Goal: Information Seeking & Learning: Understand process/instructions

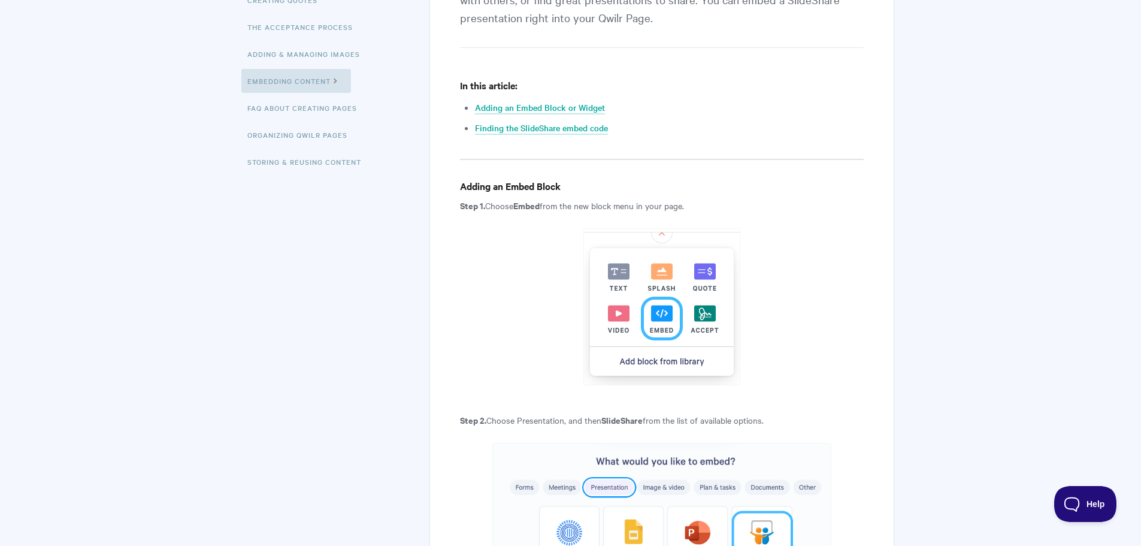
scroll to position [300, 0]
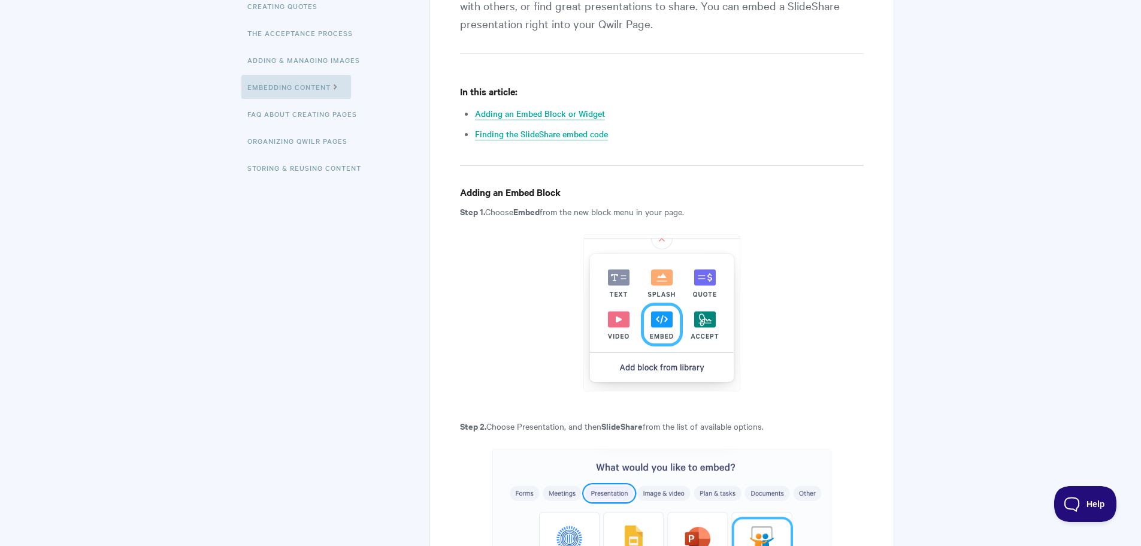
drag, startPoint x: 561, startPoint y: 119, endPoint x: 681, endPoint y: 59, distance: 133.7
click at [503, 187] on h4 "Adding an Embed Block" at bounding box center [661, 192] width 403 height 15
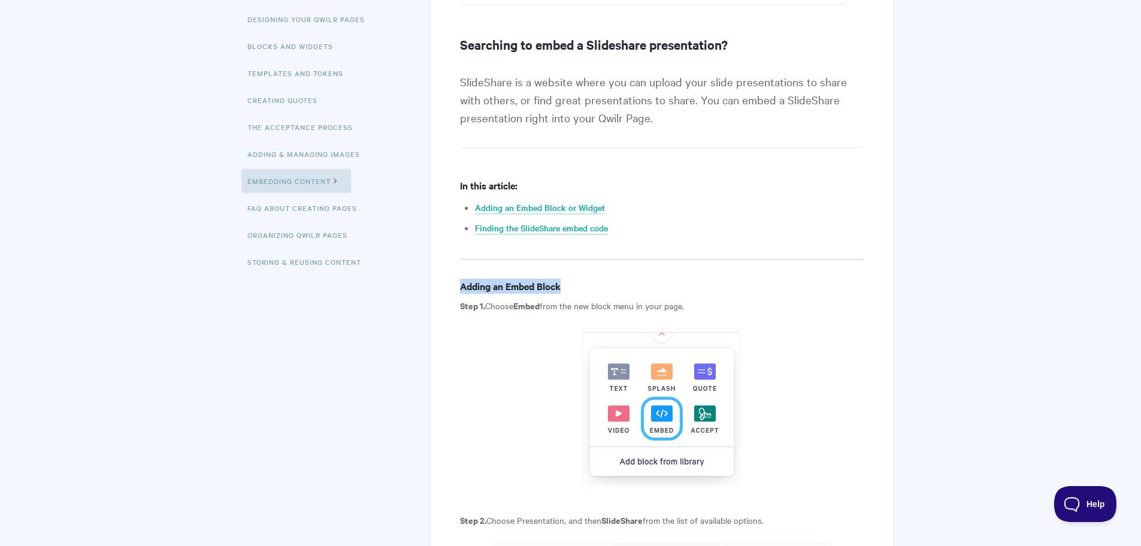
scroll to position [180, 0]
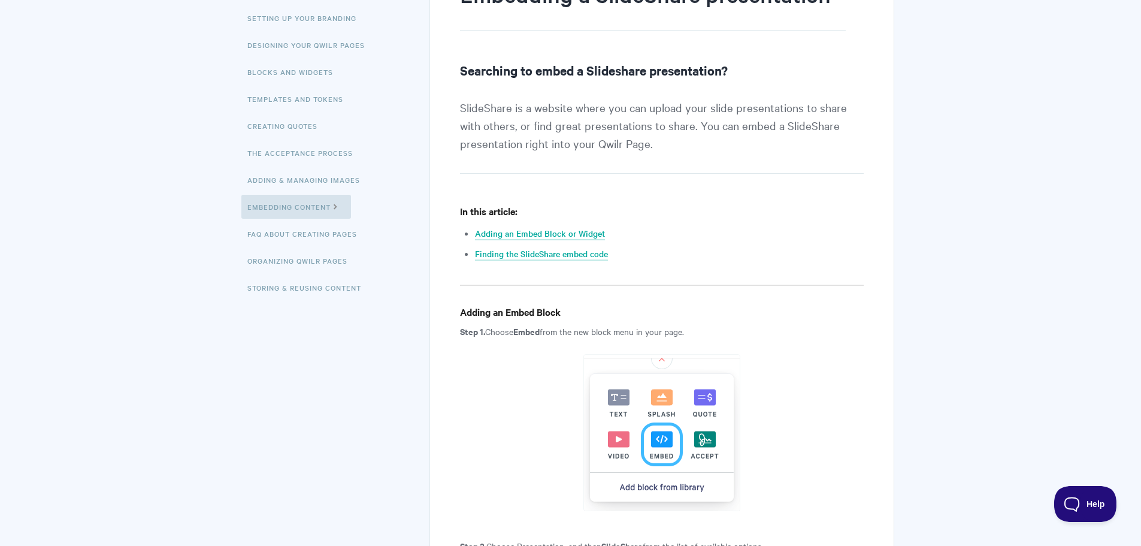
click at [516, 338] on p "Step 1. Choose Embed from the new block menu in your page." at bounding box center [661, 331] width 403 height 14
click at [534, 334] on strong "Embed" at bounding box center [526, 331] width 26 height 13
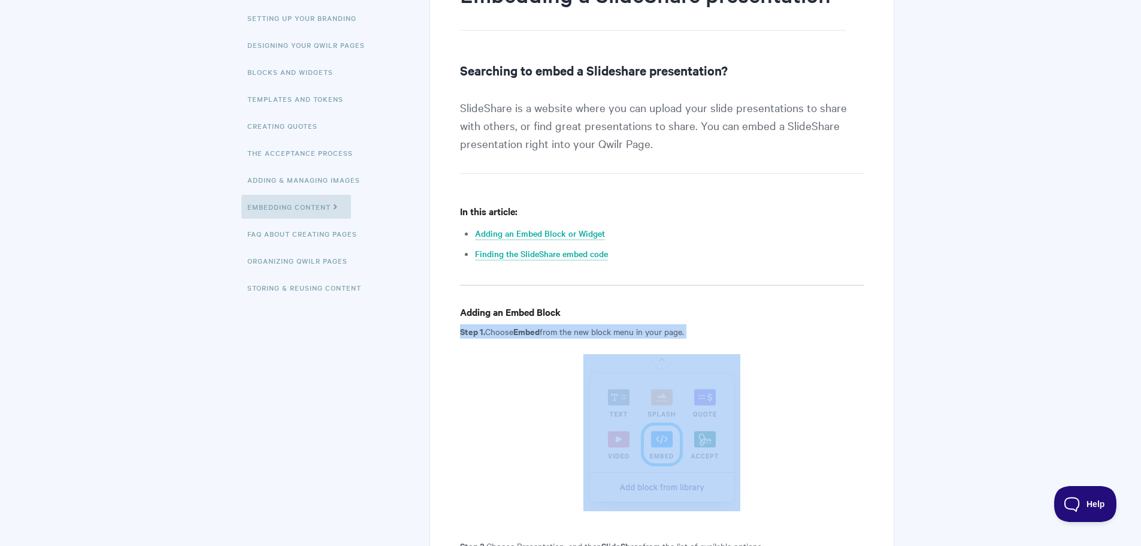
click at [534, 334] on strong "Embed" at bounding box center [526, 331] width 26 height 13
click at [646, 332] on p "Step 1. Choose Embed from the new block menu in your page." at bounding box center [661, 331] width 403 height 14
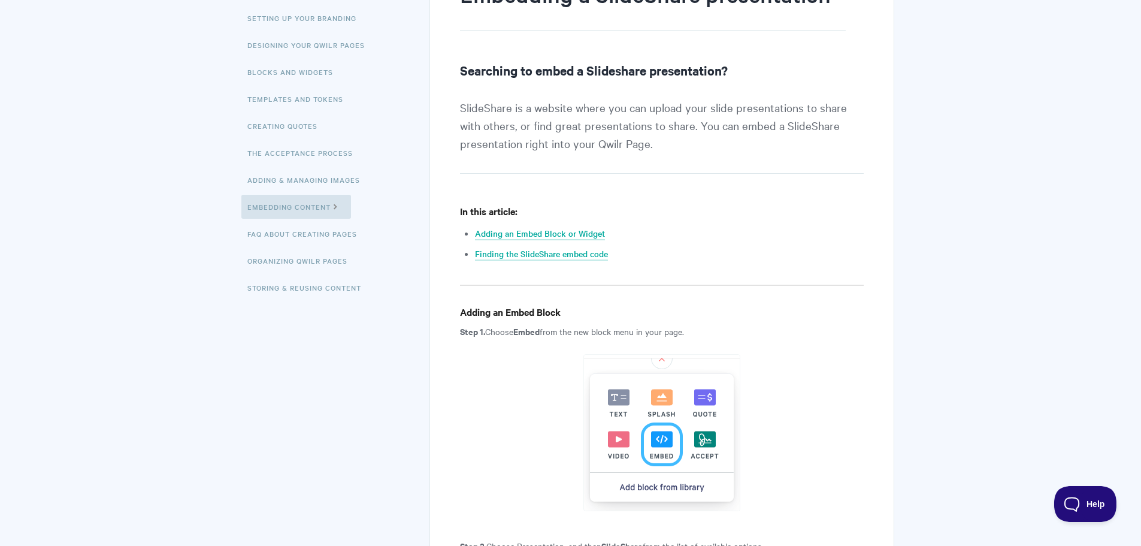
click at [662, 367] on img at bounding box center [662, 432] width 157 height 157
click at [671, 404] on img at bounding box center [662, 432] width 157 height 157
drag, startPoint x: 666, startPoint y: 448, endPoint x: 671, endPoint y: 433, distance: 15.2
click at [666, 448] on img at bounding box center [662, 432] width 157 height 157
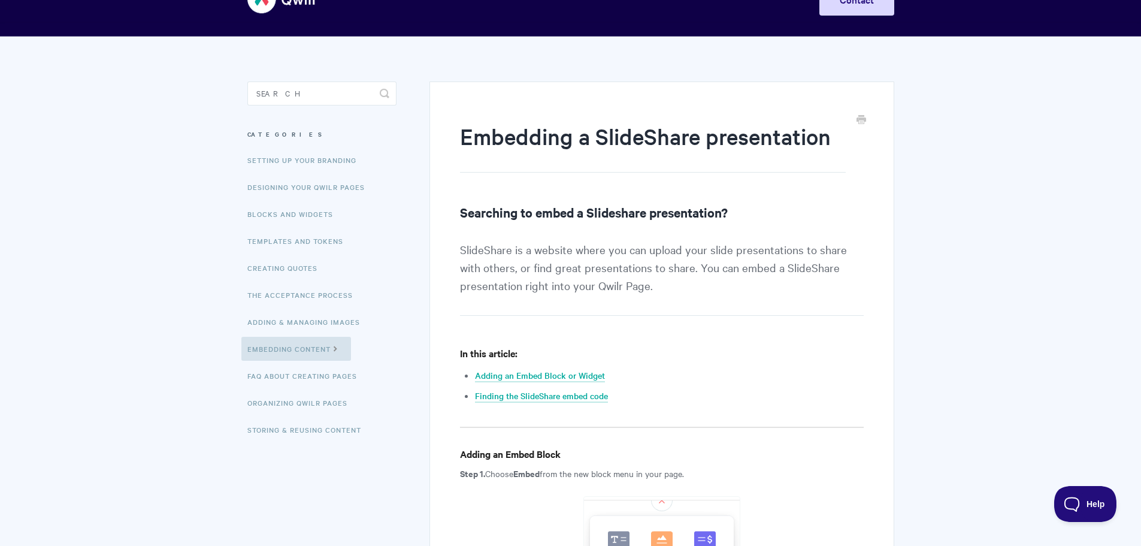
scroll to position [0, 0]
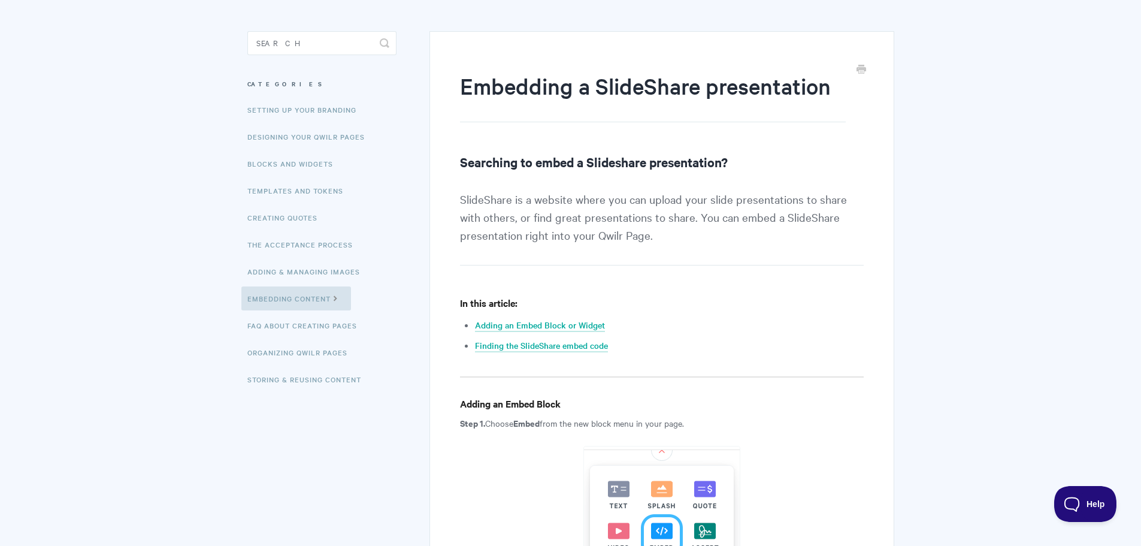
scroll to position [65, 0]
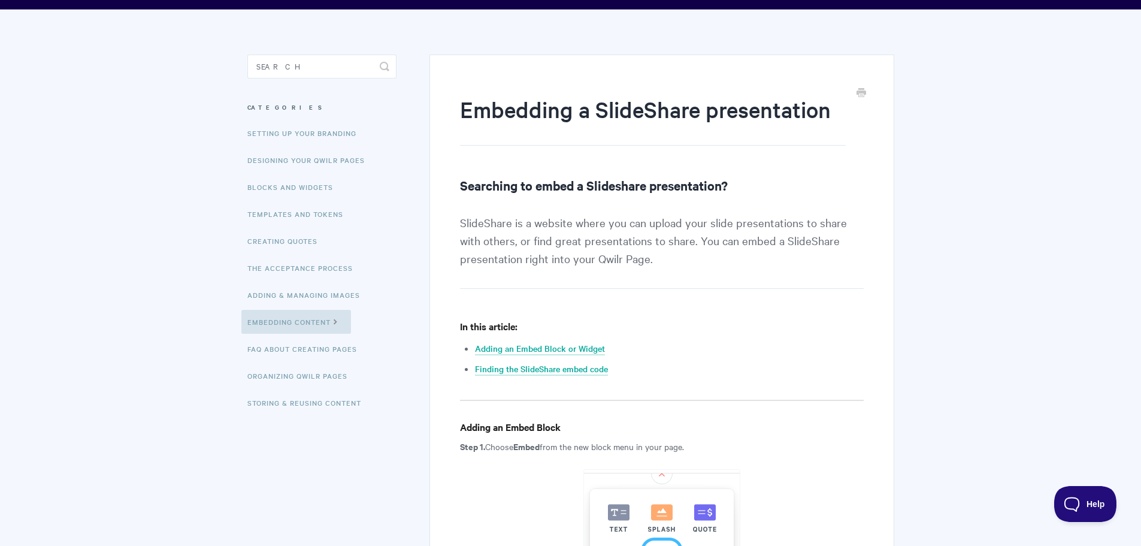
click at [615, 190] on h2 "Searching to embed a Slideshare presentation?" at bounding box center [661, 185] width 403 height 19
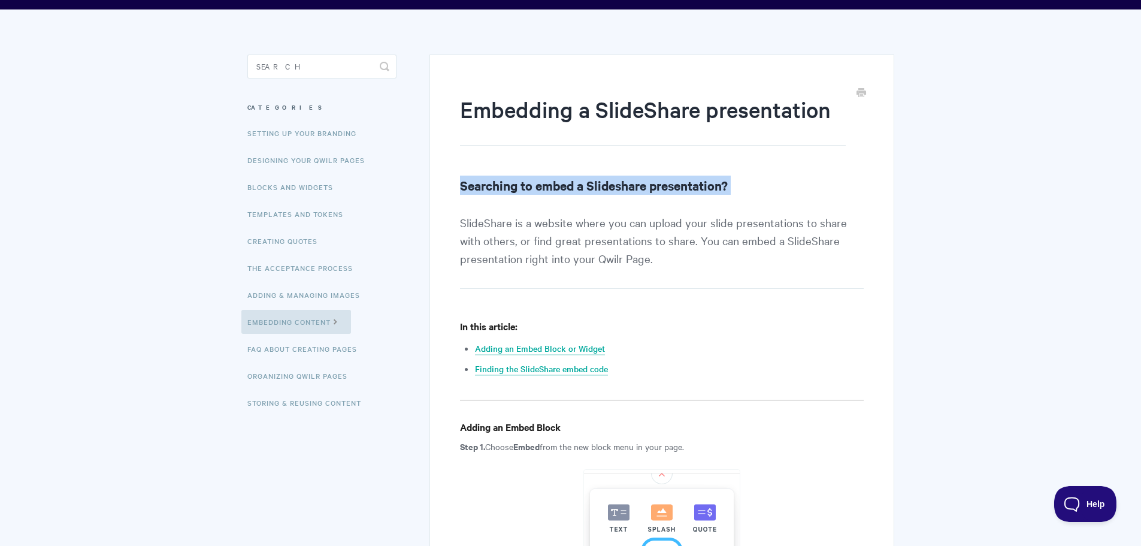
click at [615, 190] on h2 "Searching to embed a Slideshare presentation?" at bounding box center [661, 185] width 403 height 19
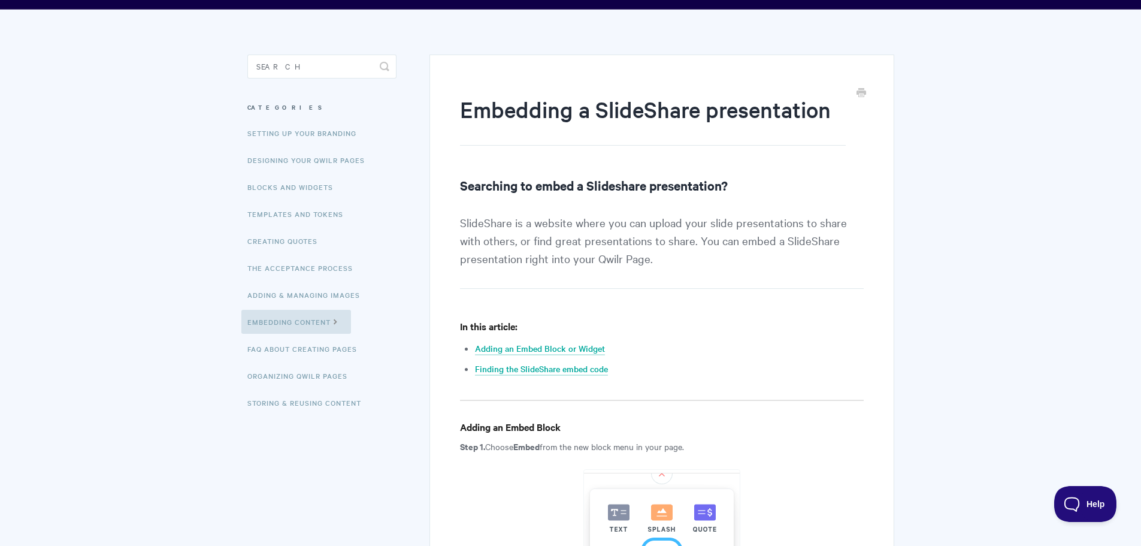
click at [669, 229] on p "SlideShare is a website where you can upload your slide presentations to share …" at bounding box center [661, 250] width 403 height 75
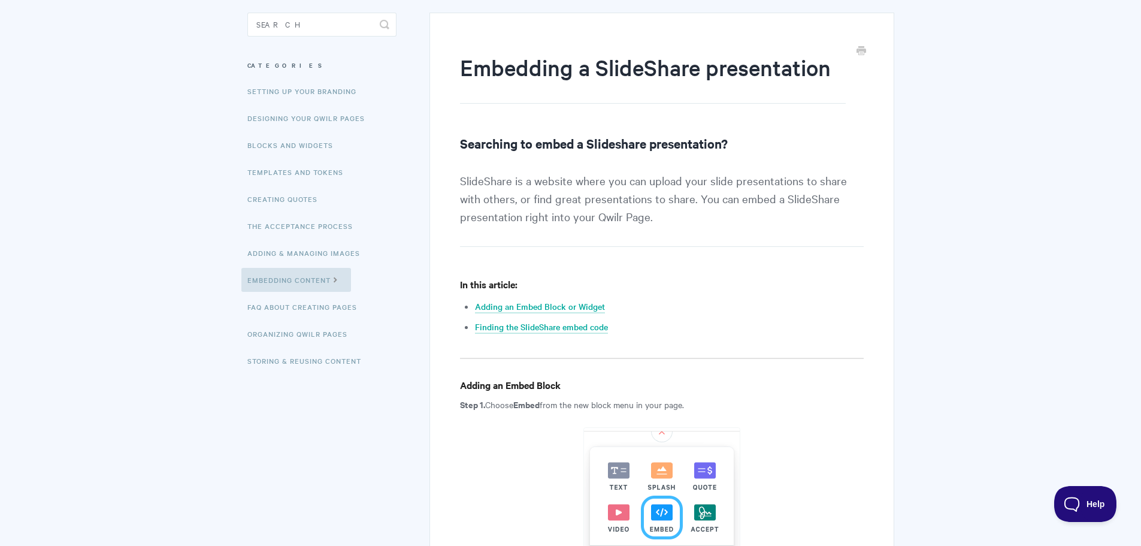
scroll to position [304, 0]
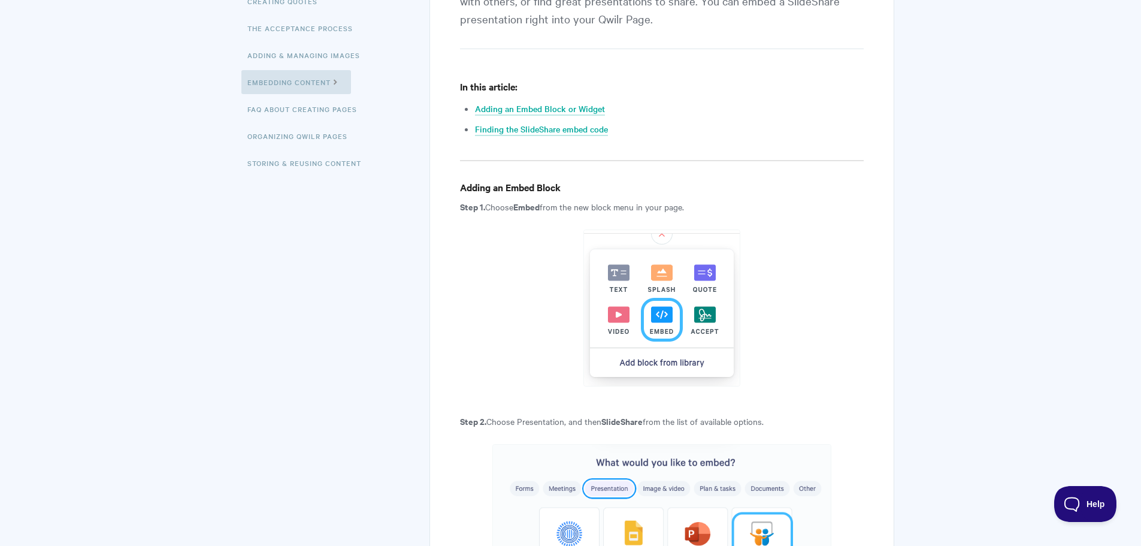
click at [582, 211] on p "Step 1. Choose Embed from the new block menu in your page." at bounding box center [661, 207] width 403 height 14
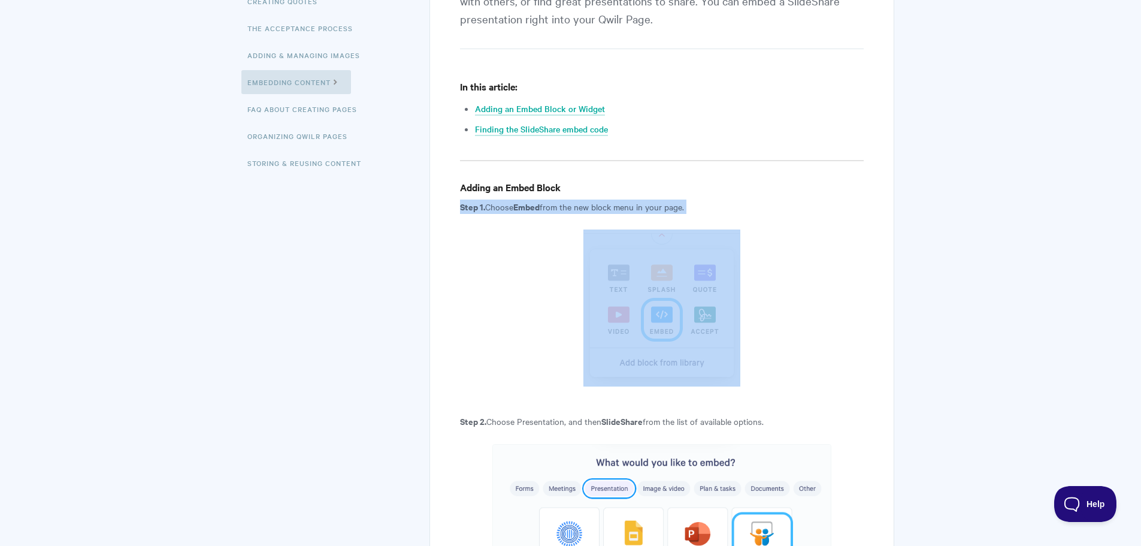
click at [582, 211] on p "Step 1. Choose Embed from the new block menu in your page." at bounding box center [661, 207] width 403 height 14
click at [587, 213] on p "Step 1. Choose Embed from the new block menu in your page." at bounding box center [661, 207] width 403 height 14
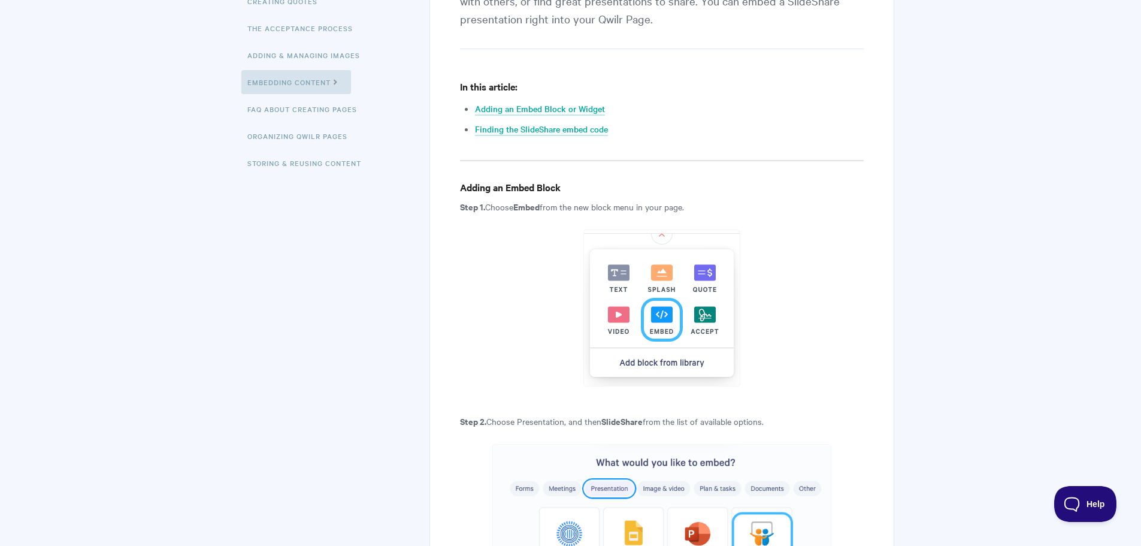
click at [595, 204] on p "Step 1. Choose Embed from the new block menu in your page." at bounding box center [661, 207] width 403 height 14
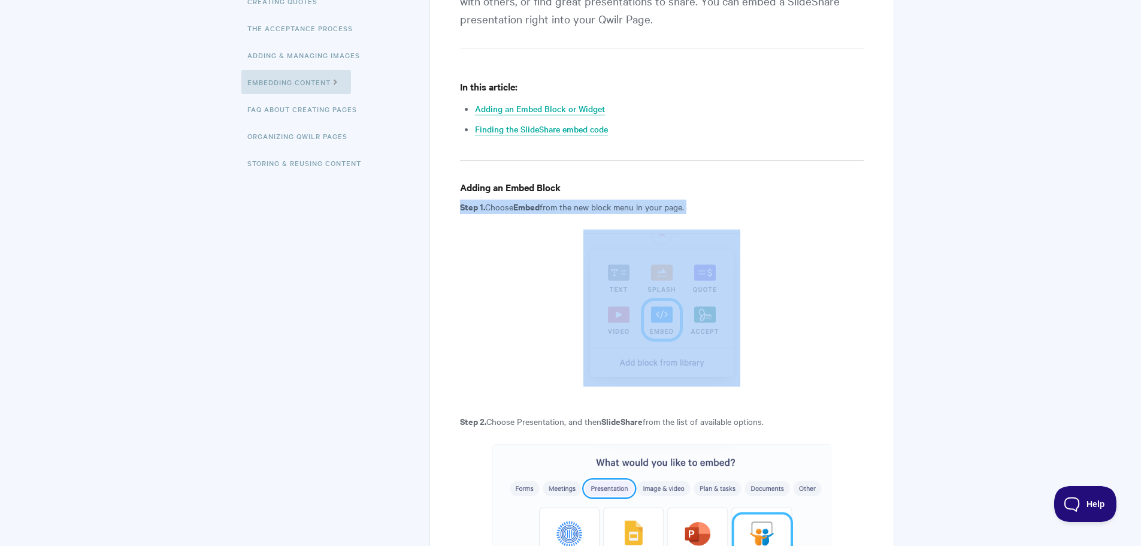
click at [595, 204] on p "Step 1. Choose Embed from the new block menu in your page." at bounding box center [661, 207] width 403 height 14
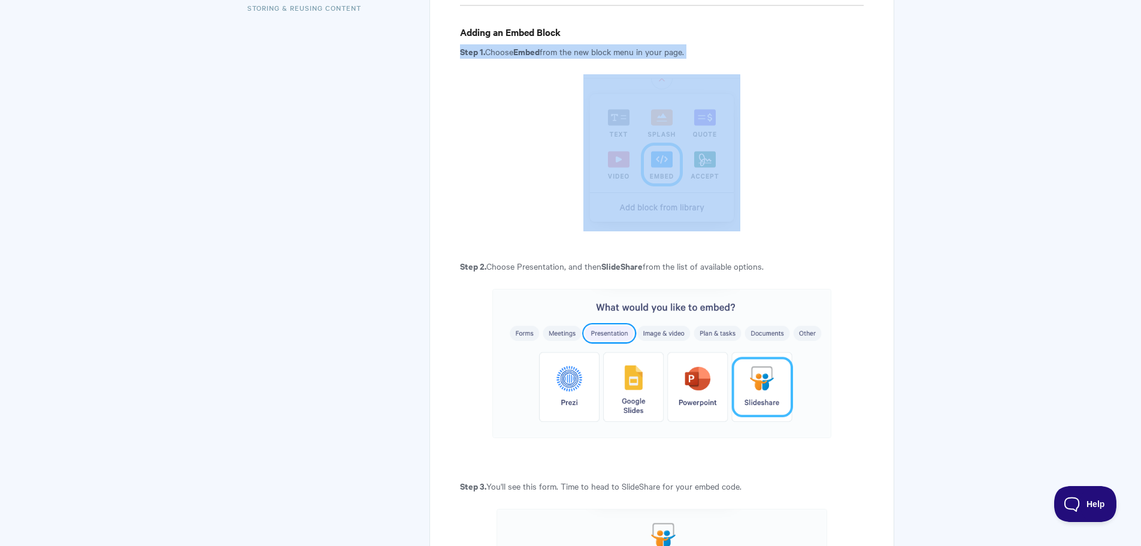
scroll to position [484, 0]
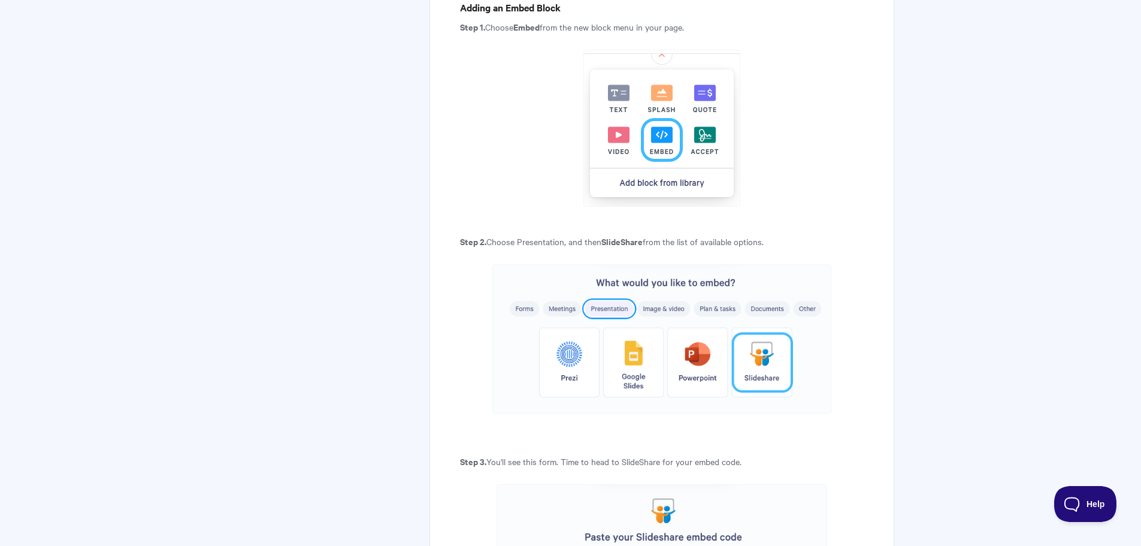
click at [614, 234] on p "Step 2. Choose Presentation, and then SlideShare from the list of available opt…" at bounding box center [661, 241] width 403 height 14
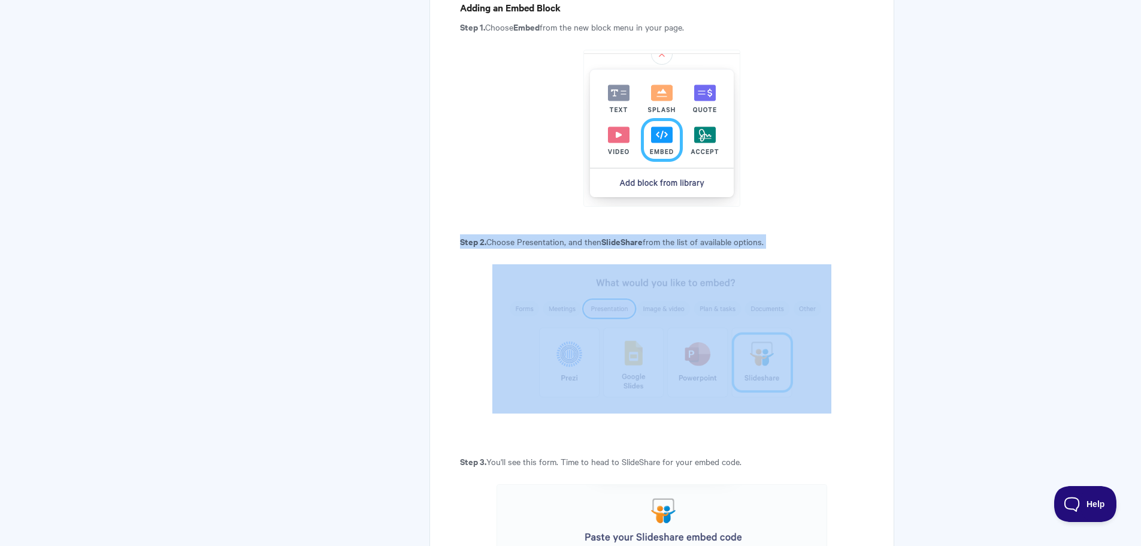
click at [614, 234] on p "Step 2. Choose Presentation, and then SlideShare from the list of available opt…" at bounding box center [661, 241] width 403 height 14
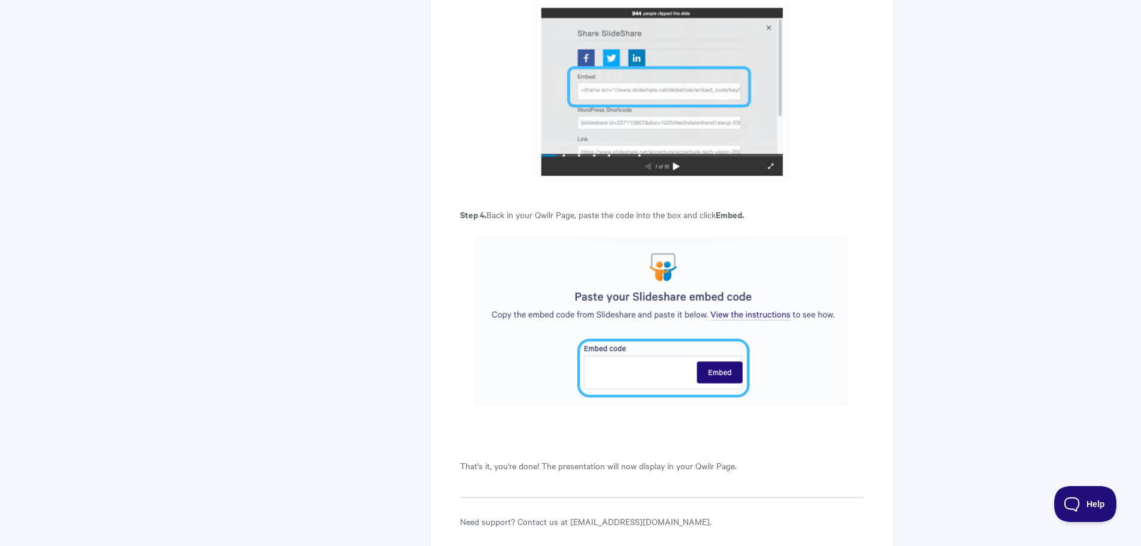
scroll to position [2538, 0]
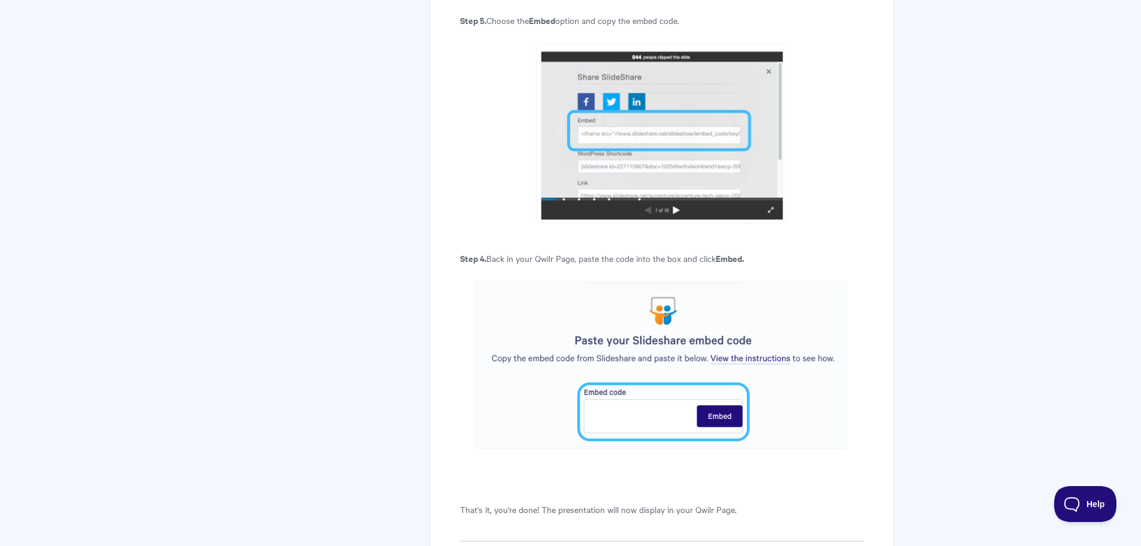
click at [754, 377] on img at bounding box center [662, 365] width 372 height 168
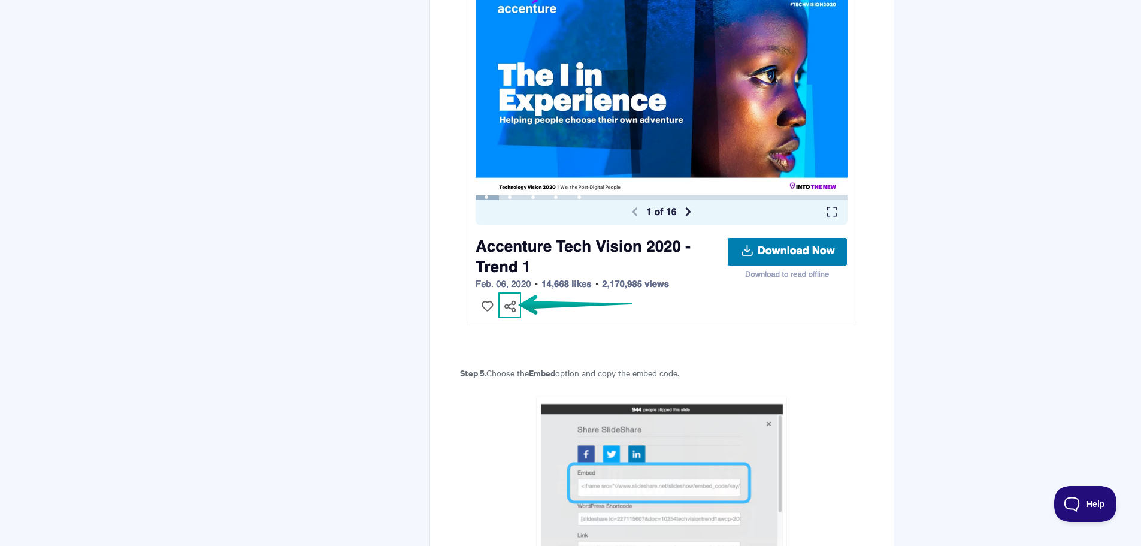
scroll to position [1999, 0]
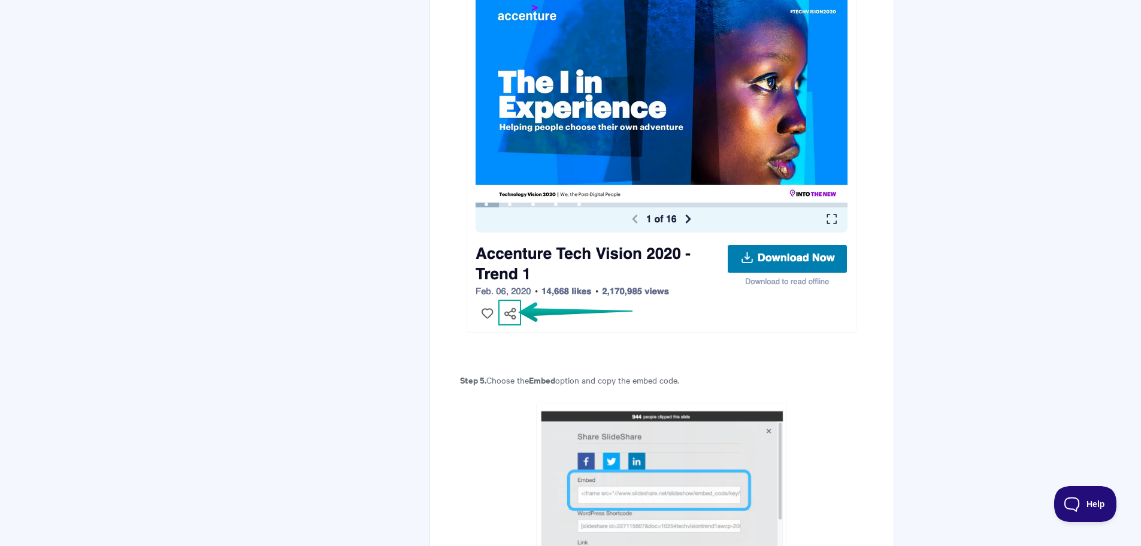
click at [786, 283] on img at bounding box center [662, 156] width 390 height 351
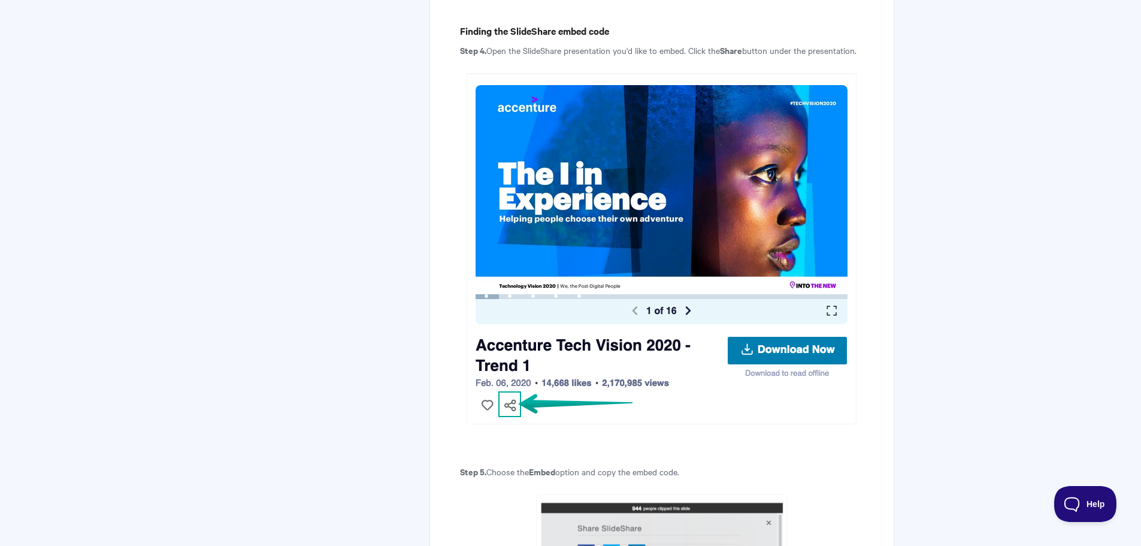
scroll to position [1579, 0]
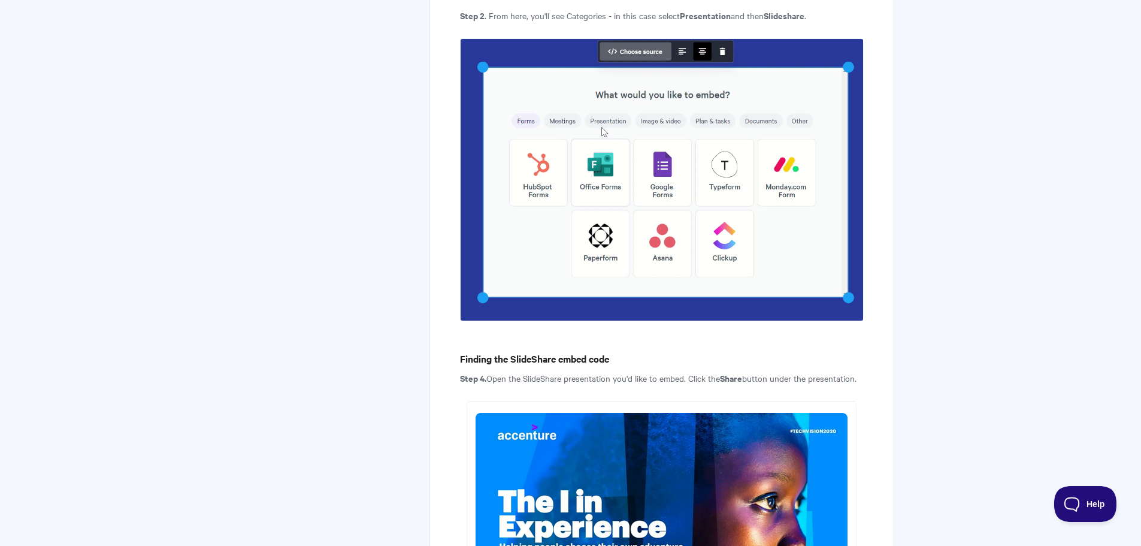
click at [481, 379] on strong "Step 4." at bounding box center [473, 377] width 26 height 13
click at [489, 365] on h4 "Finding the SlideShare embed code" at bounding box center [661, 358] width 403 height 15
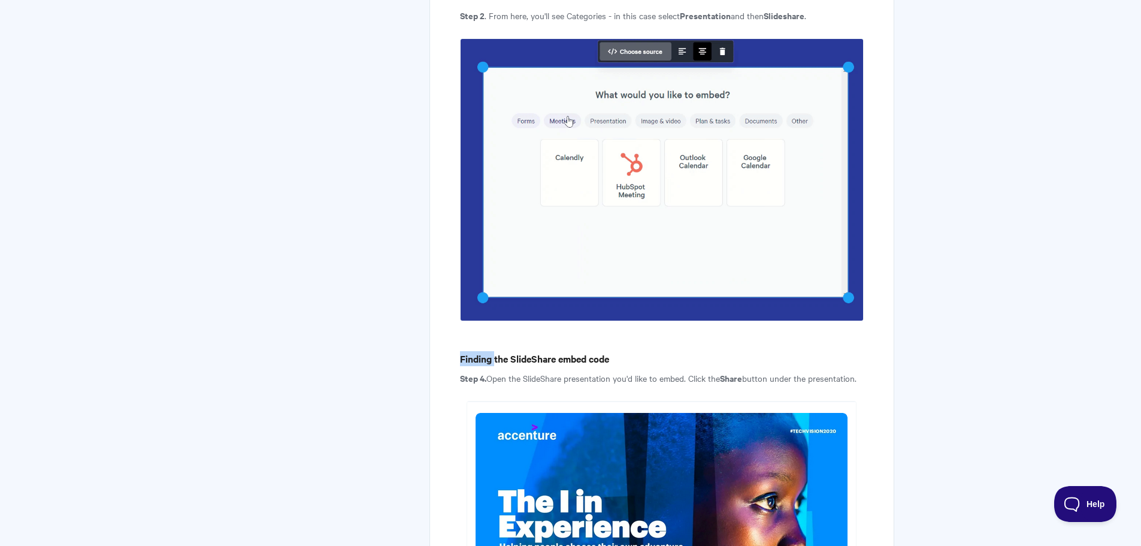
click at [489, 365] on h4 "Finding the SlideShare embed code" at bounding box center [661, 358] width 403 height 15
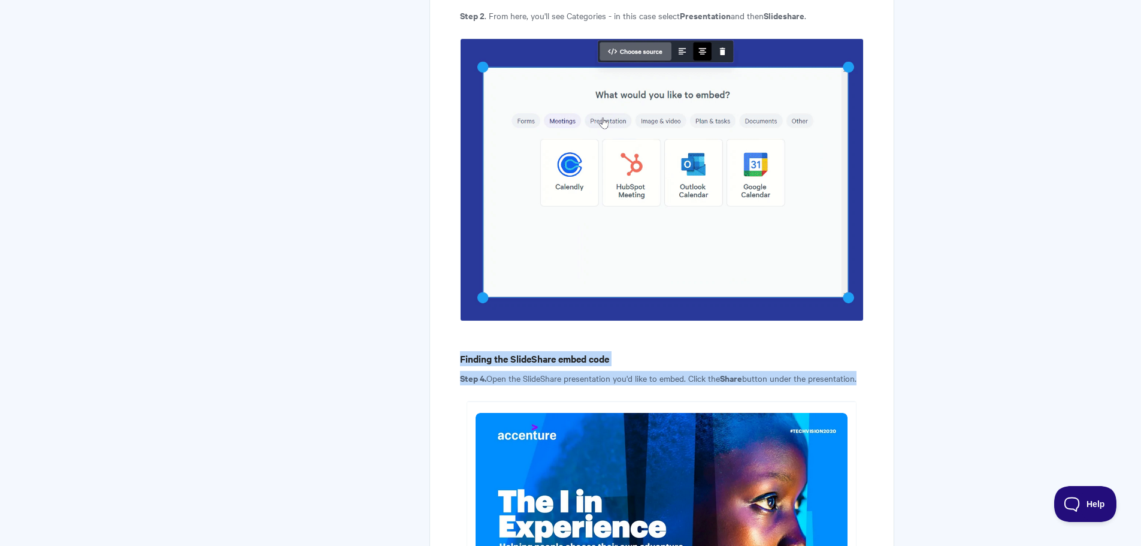
drag, startPoint x: 489, startPoint y: 365, endPoint x: 507, endPoint y: 403, distance: 41.3
click at [512, 385] on p "Step 4. Open the SlideShare presentation you'd like to embed. Click the Share b…" at bounding box center [661, 378] width 403 height 14
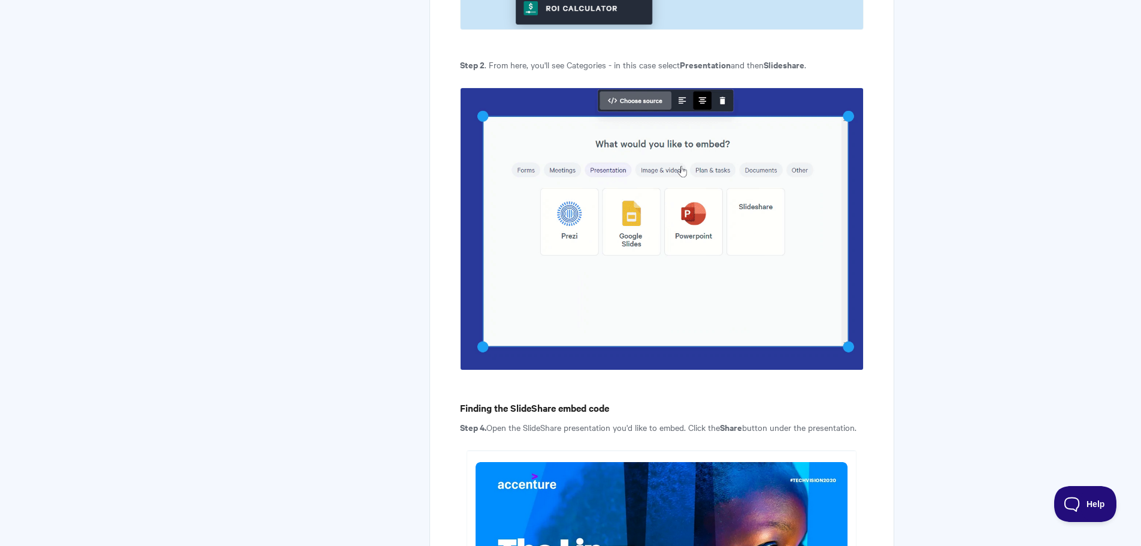
scroll to position [1340, 0]
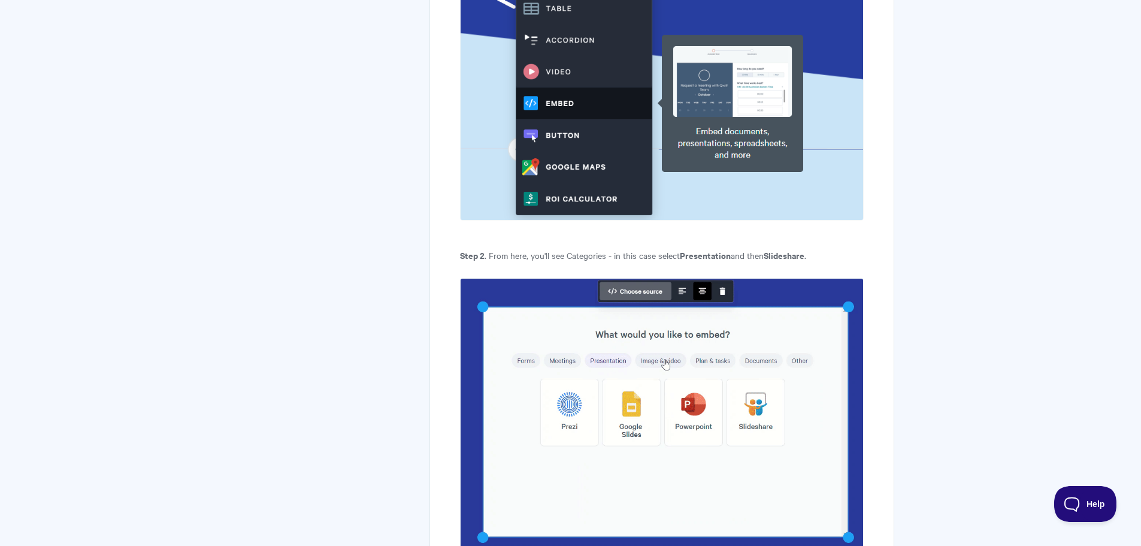
click at [663, 259] on p "Step 2 . From here, you'll see Categories - in this case select Presentation an…" at bounding box center [661, 255] width 403 height 14
click at [694, 257] on strong "Presentation" at bounding box center [705, 255] width 51 height 13
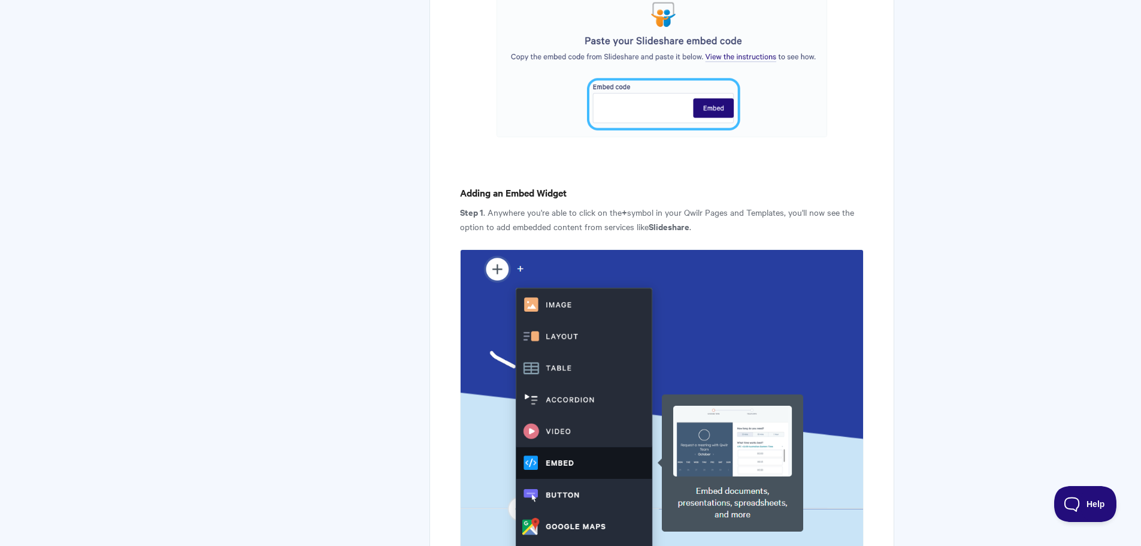
scroll to position [920, 0]
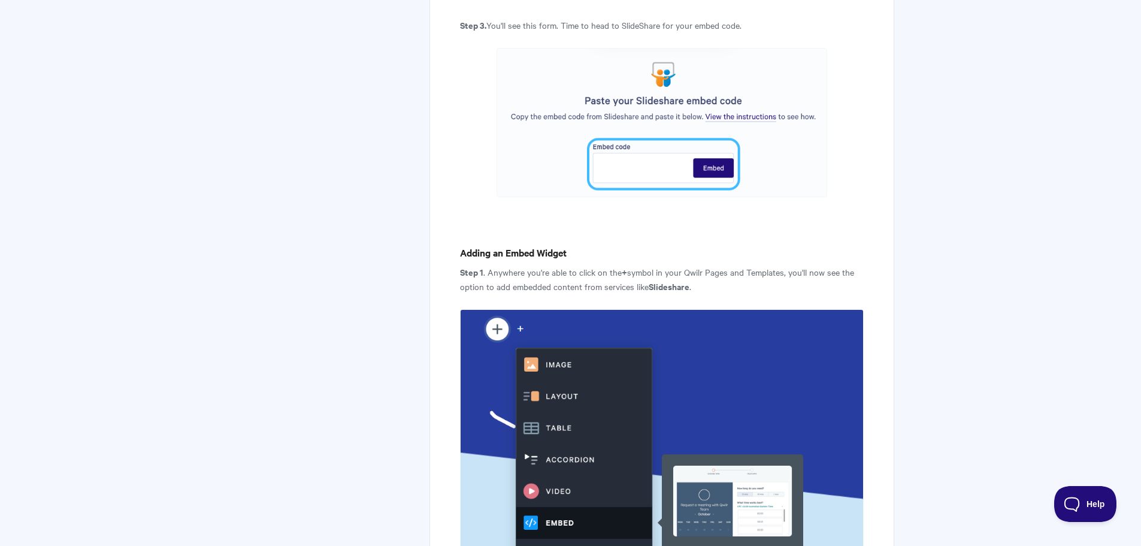
click at [509, 265] on p "Step 1 . Anywhere you're able to click on the + symbol in your Qwilr Pages and …" at bounding box center [661, 279] width 403 height 29
click at [505, 259] on h4 "Adding an Embed Widget" at bounding box center [661, 252] width 403 height 15
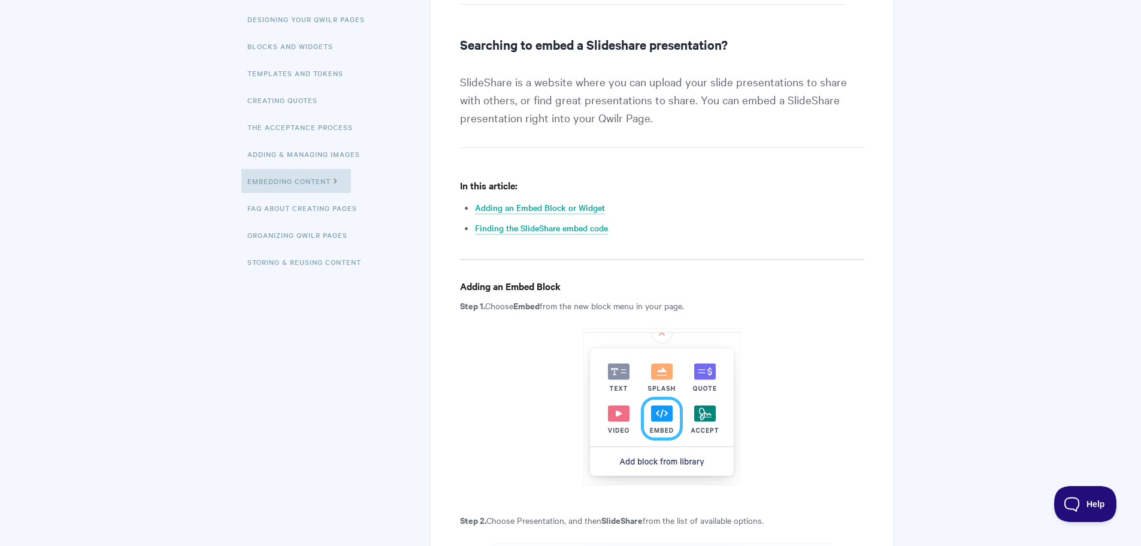
scroll to position [201, 0]
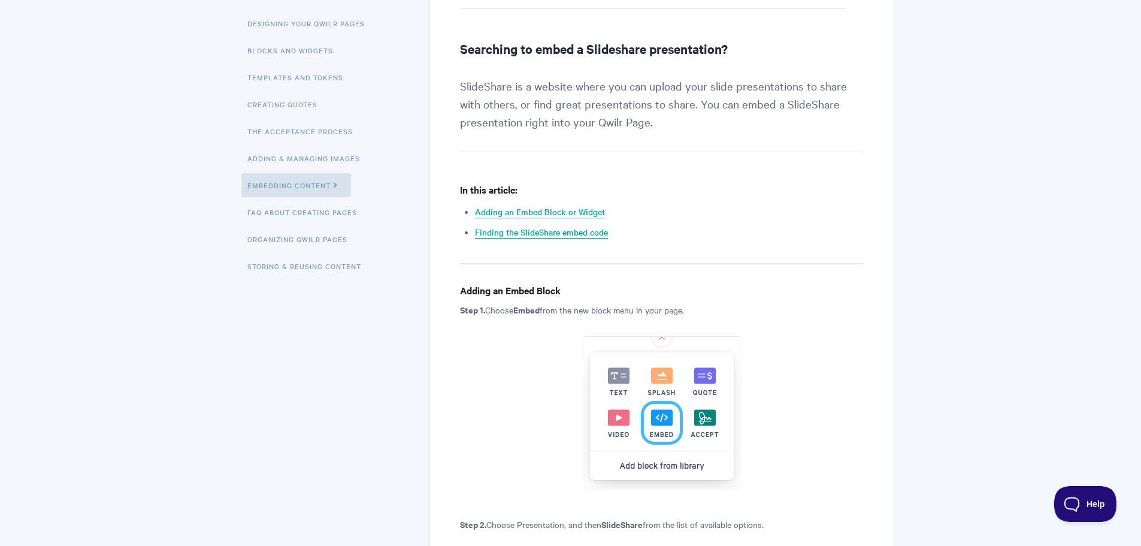
click at [600, 230] on link "Finding the SlideShare embed code" at bounding box center [541, 232] width 133 height 13
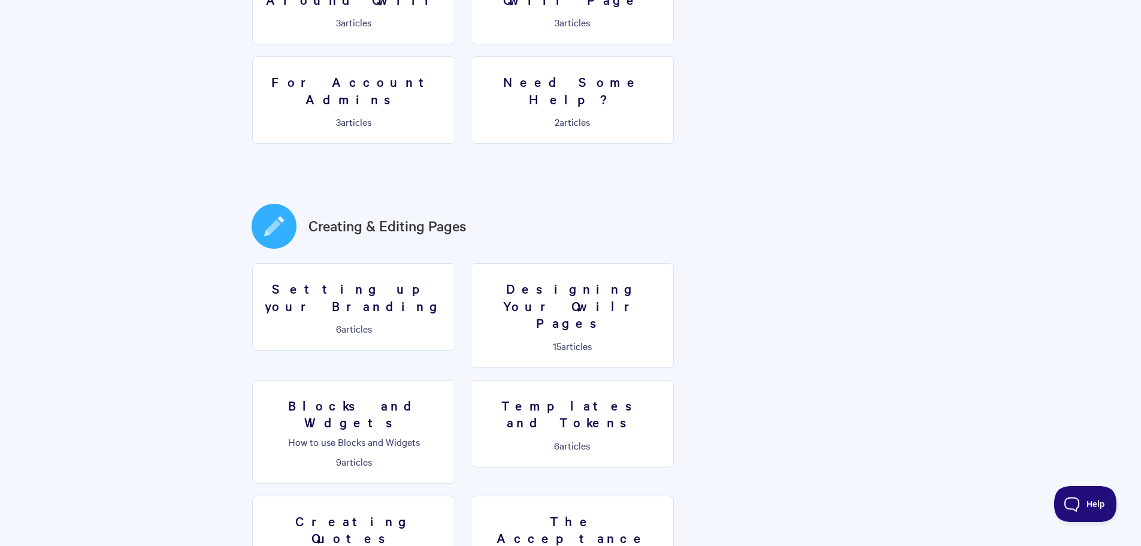
scroll to position [479, 0]
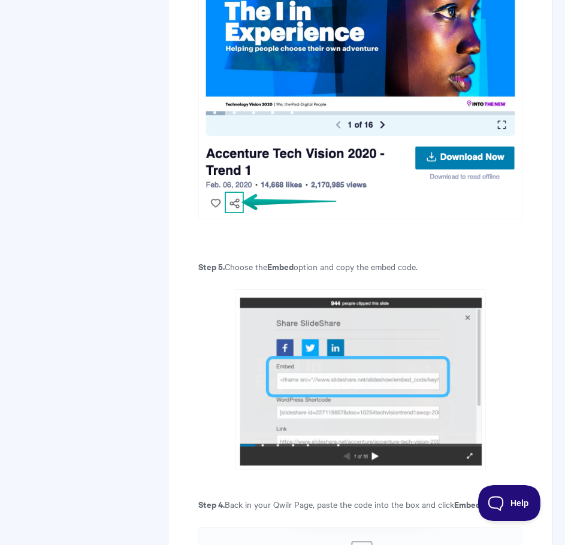
scroll to position [2037, 0]
